Goal: Find specific page/section: Find specific page/section

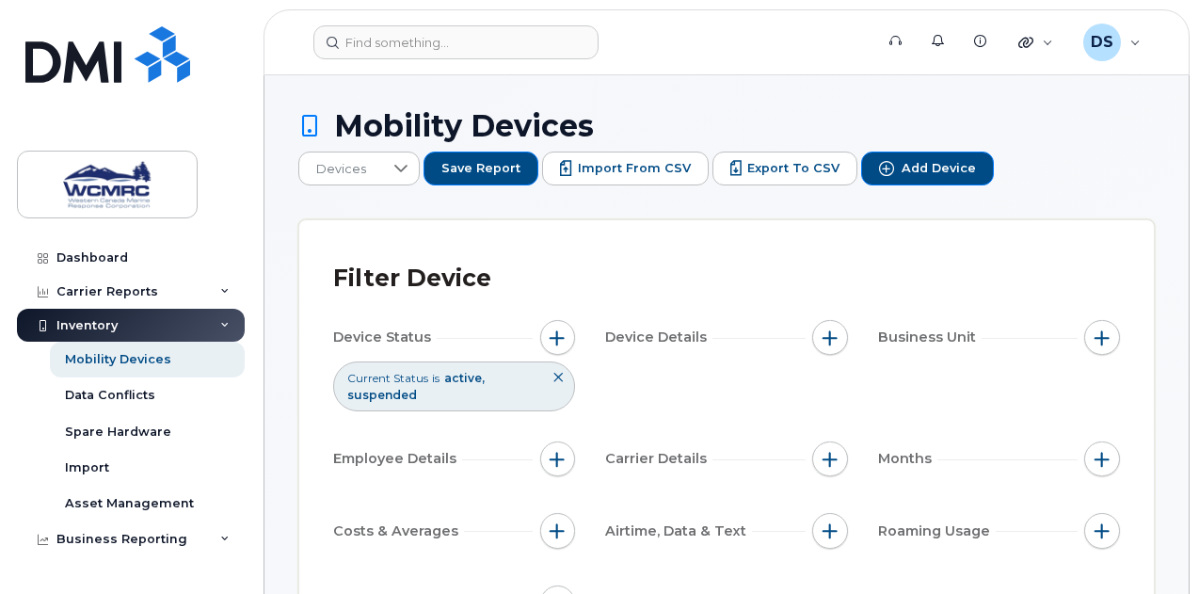
scroll to position [976, 0]
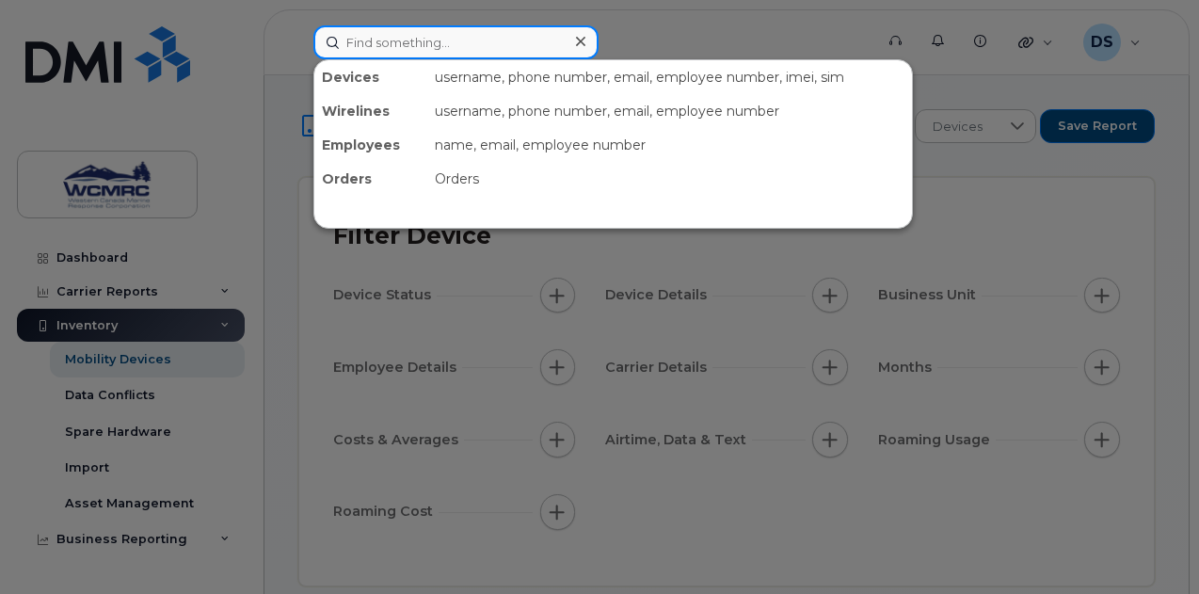
click at [367, 40] on input at bounding box center [456, 42] width 285 height 34
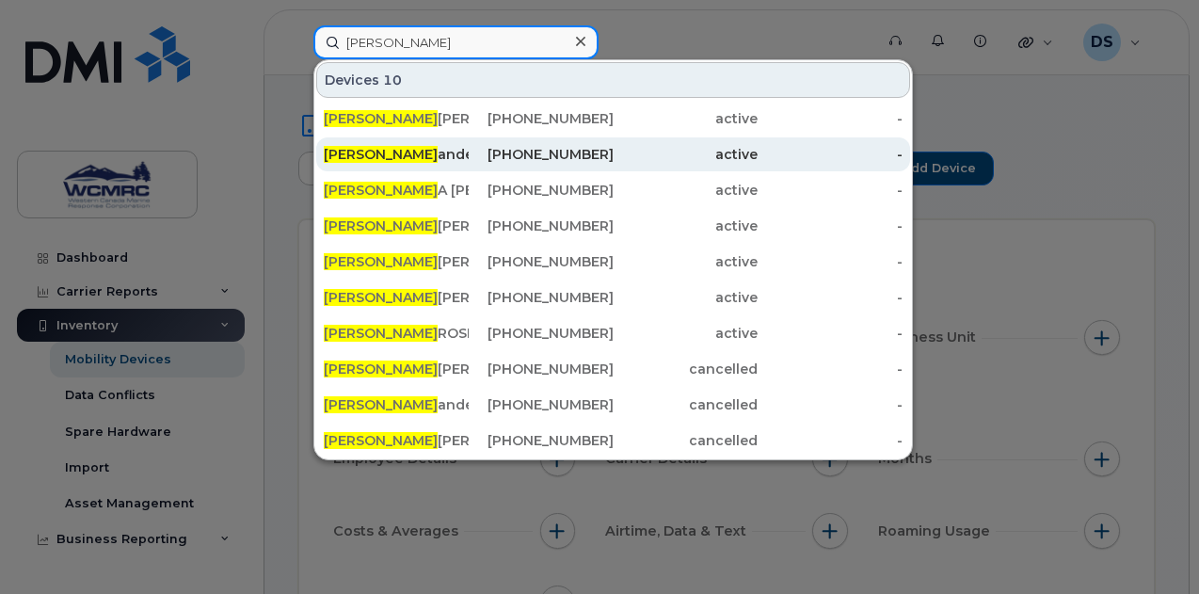
type input "alex"
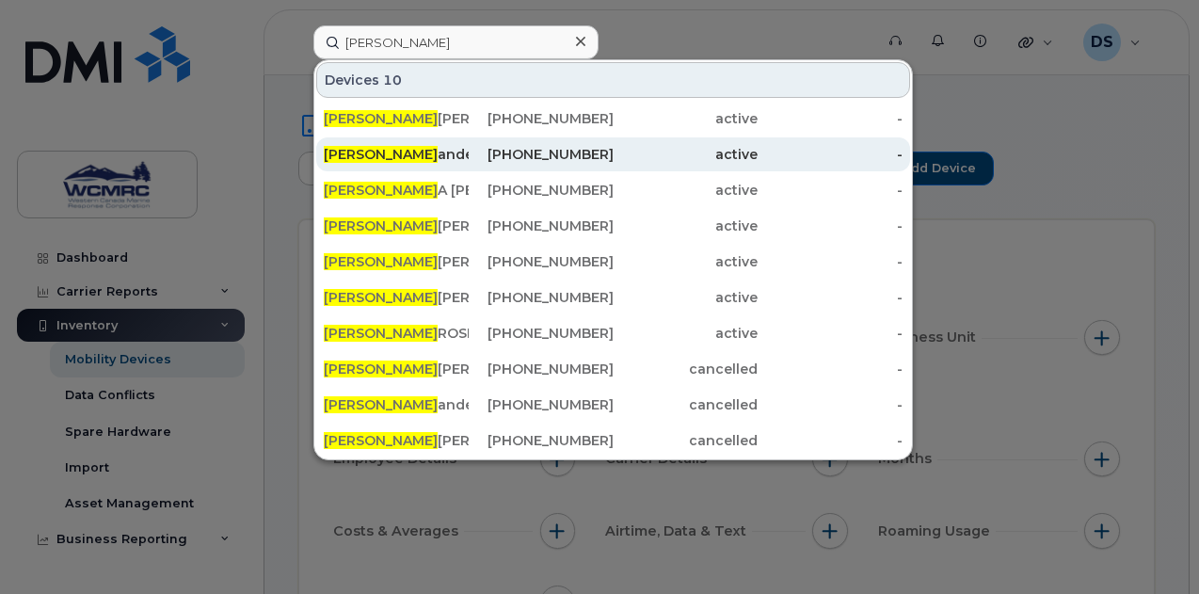
click at [430, 155] on div "Alex ander Strong" at bounding box center [396, 154] width 145 height 19
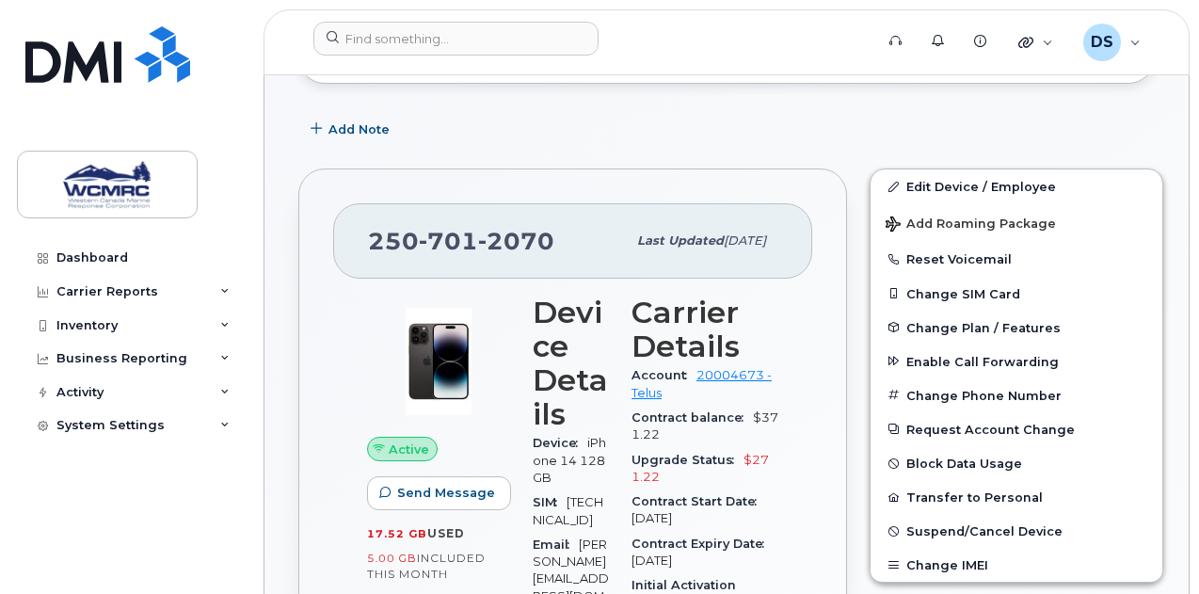
scroll to position [407, 0]
